Goal: Check status: Check status

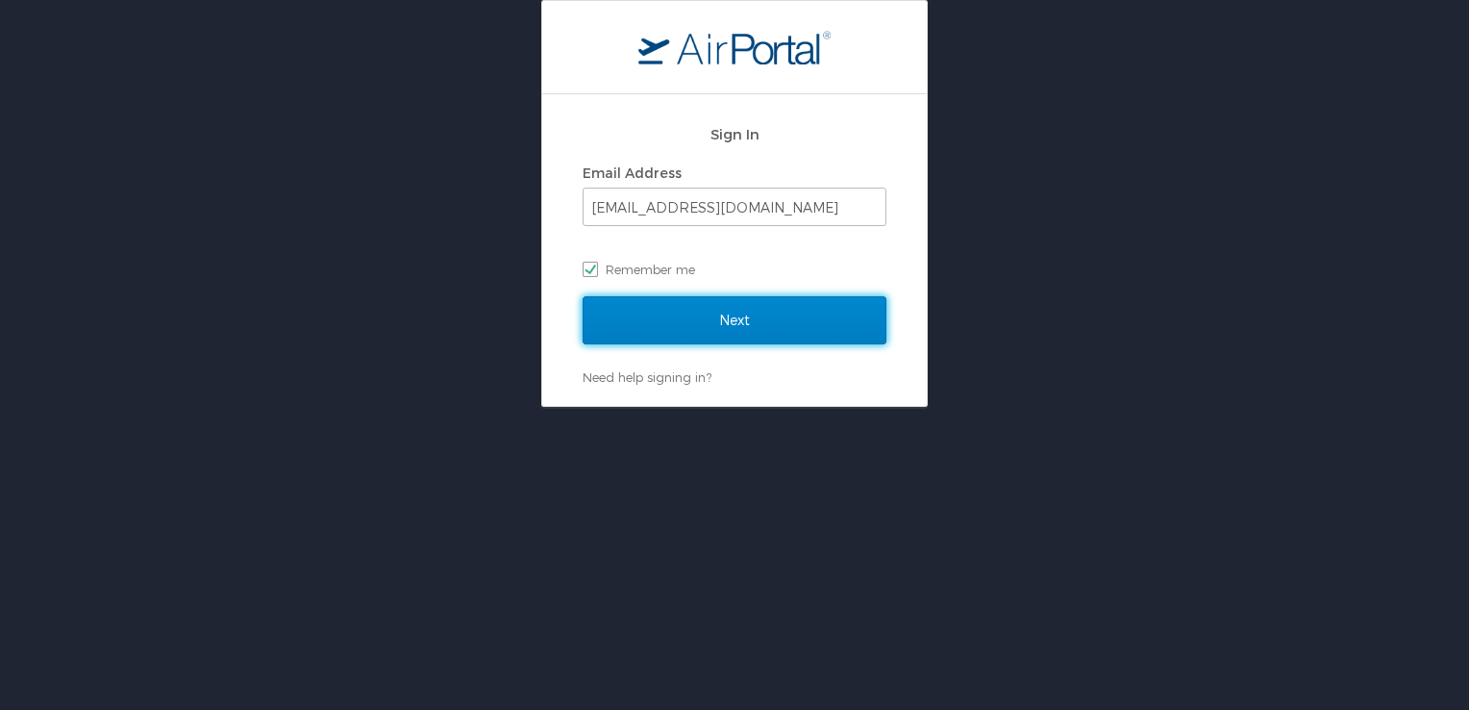
click at [681, 306] on input "Next" at bounding box center [735, 320] width 304 height 48
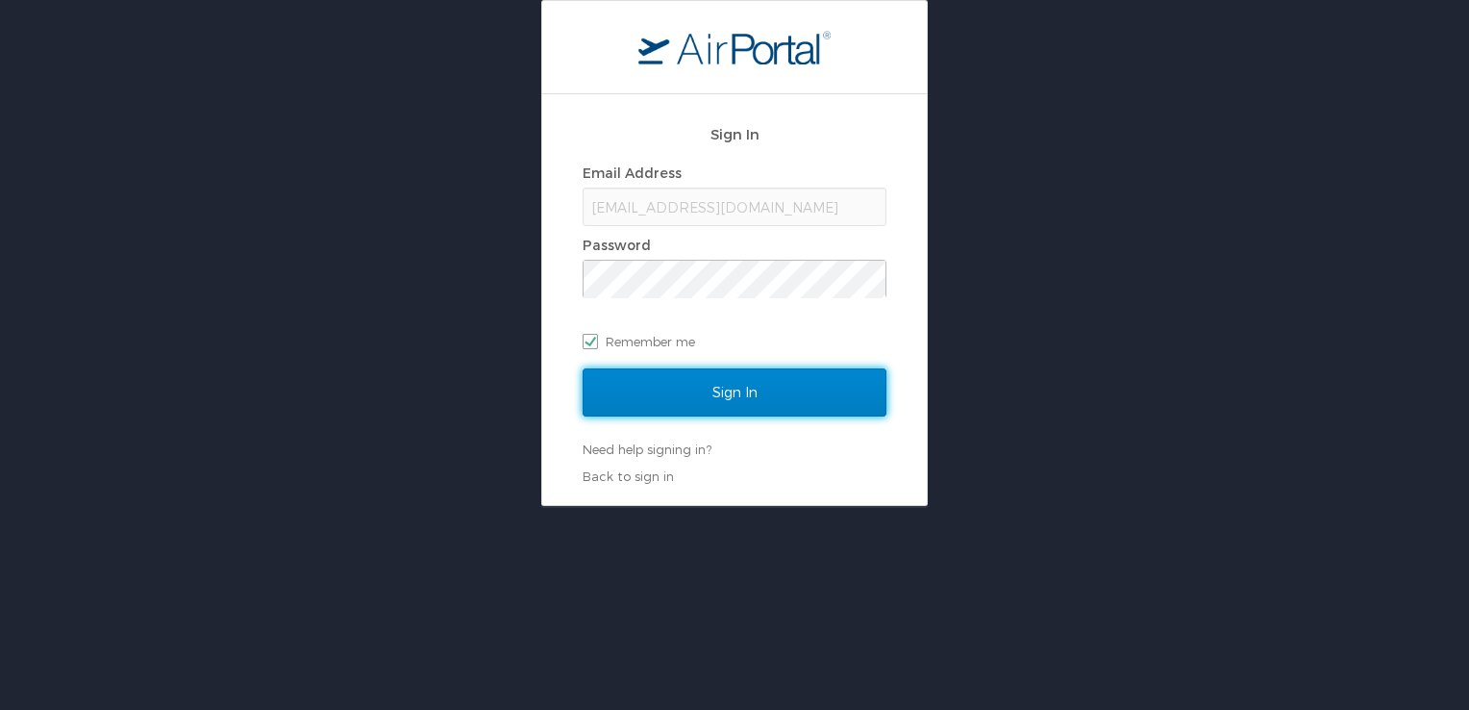
click at [760, 392] on input "Sign In" at bounding box center [735, 392] width 304 height 48
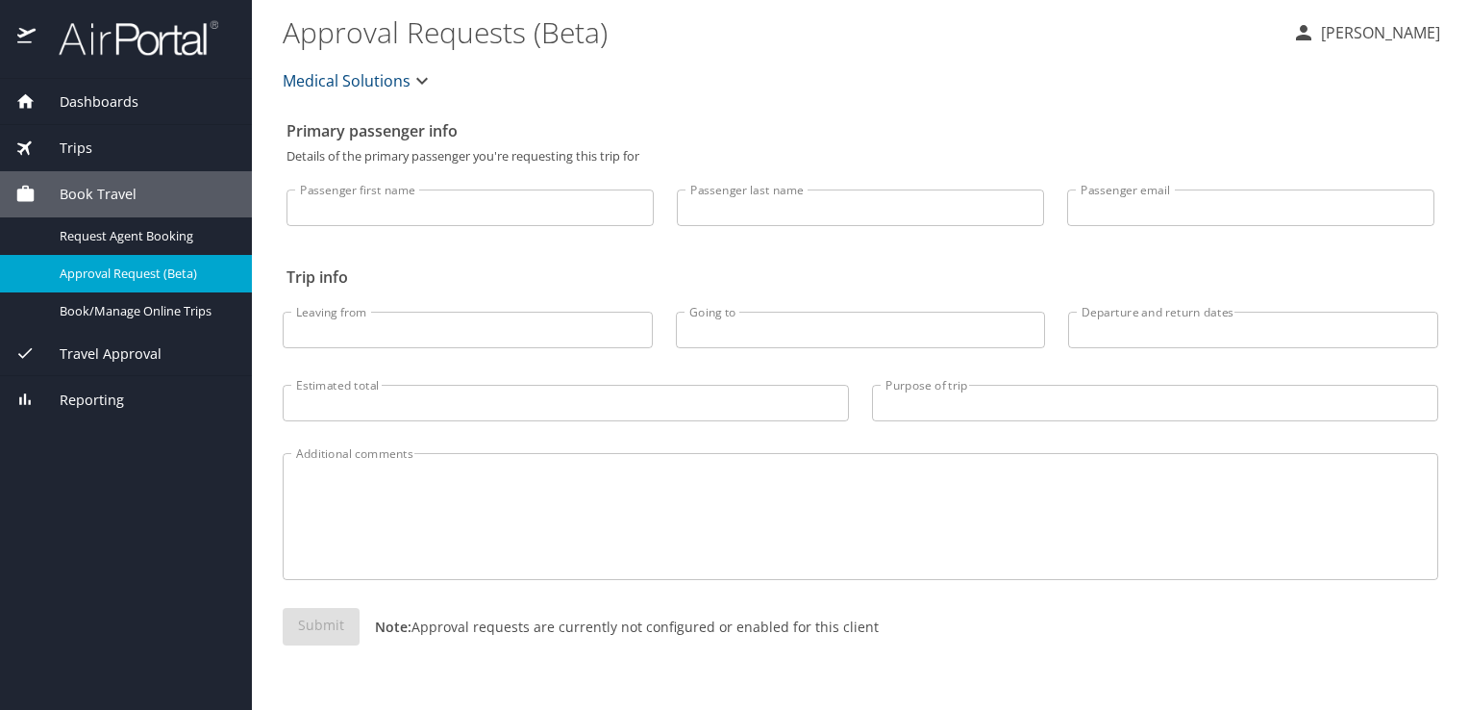
click at [75, 142] on span "Trips" at bounding box center [64, 148] width 57 height 21
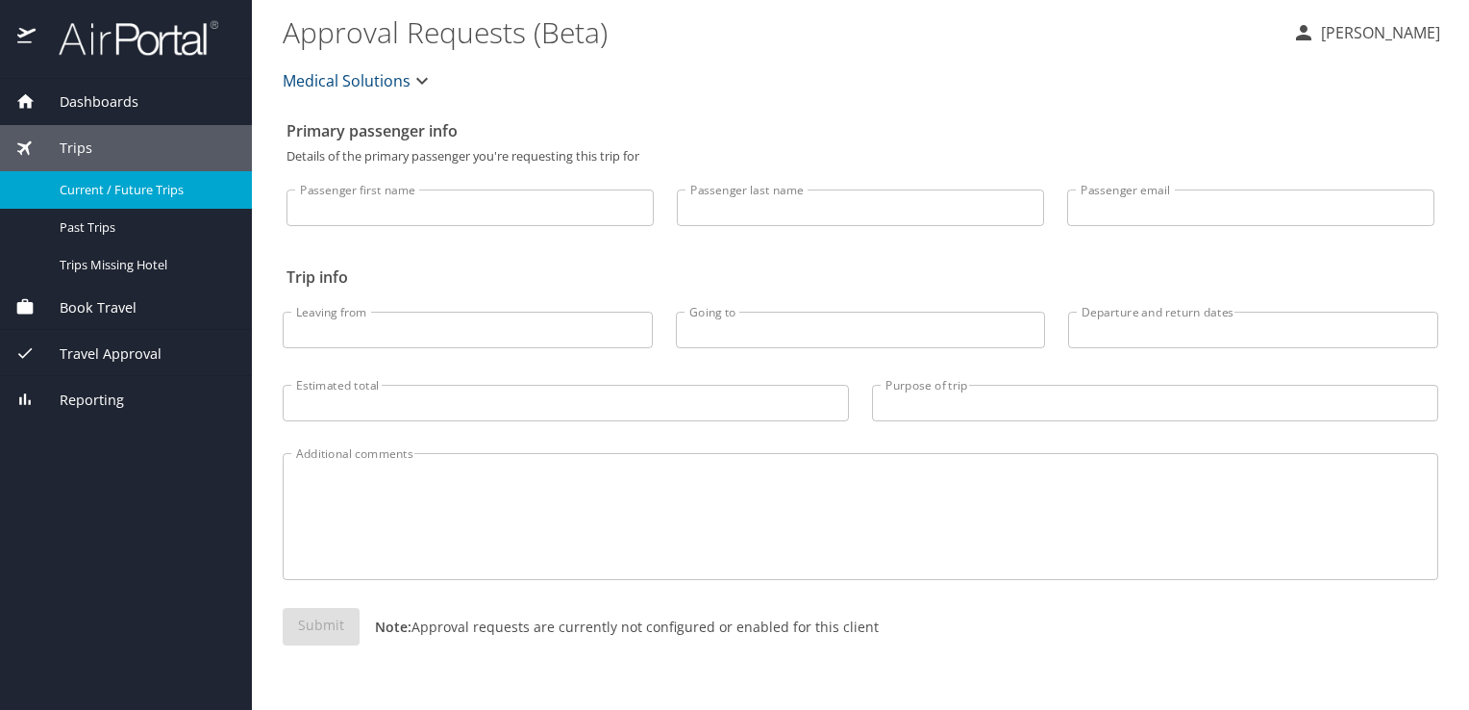
click at [119, 185] on span "Current / Future Trips" at bounding box center [144, 190] width 169 height 18
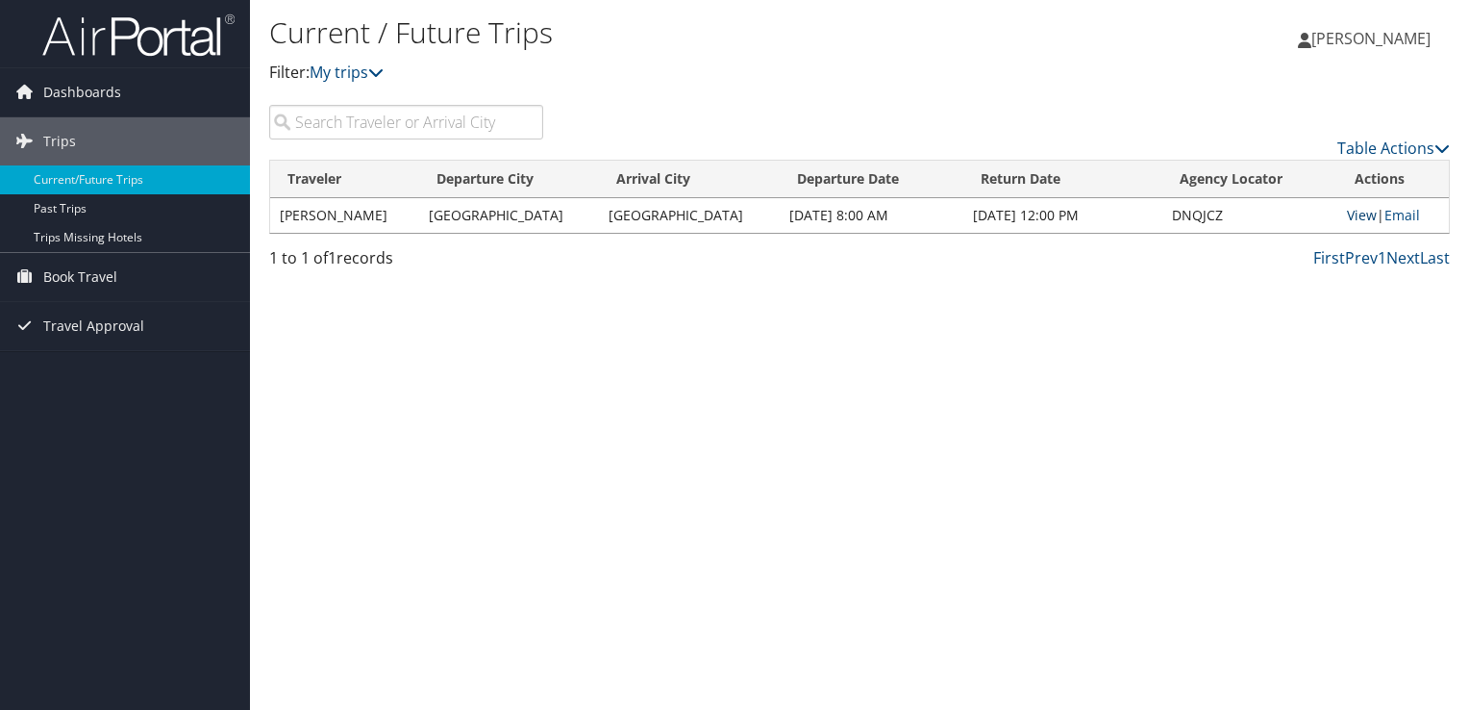
click at [1347, 213] on link "View" at bounding box center [1362, 215] width 30 height 18
